Goal: Information Seeking & Learning: Understand process/instructions

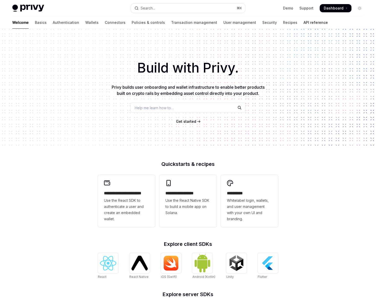
click at [304, 24] on link "API reference" at bounding box center [316, 22] width 24 height 12
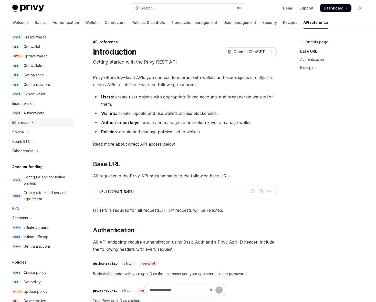
scroll to position [54, 0]
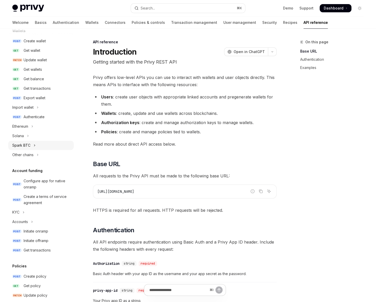
click at [30, 145] on div "Spark BTC" at bounding box center [21, 145] width 18 height 6
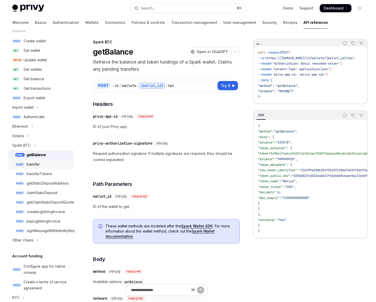
click at [39, 163] on div "transfer" at bounding box center [33, 164] width 13 height 6
type textarea "*"
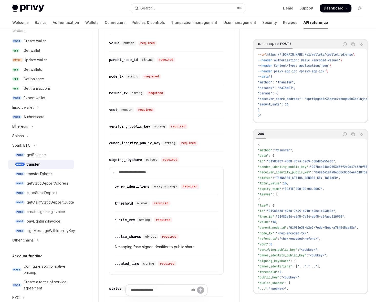
scroll to position [701, 0]
